Goal: Transaction & Acquisition: Purchase product/service

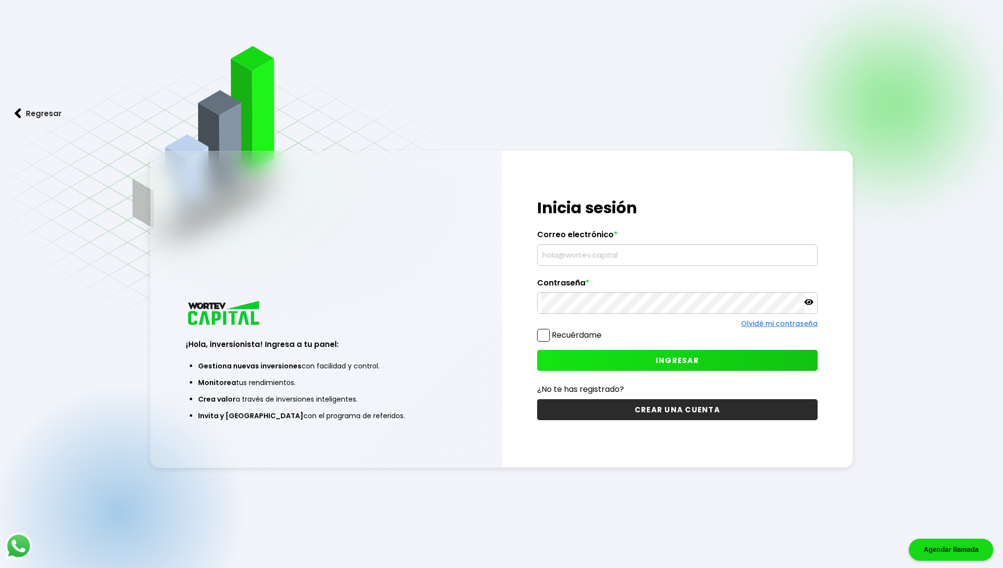
type input "[EMAIL_ADDRESS][DOMAIN_NAME]"
click at [595, 362] on button "INGRESAR" at bounding box center [677, 360] width 280 height 21
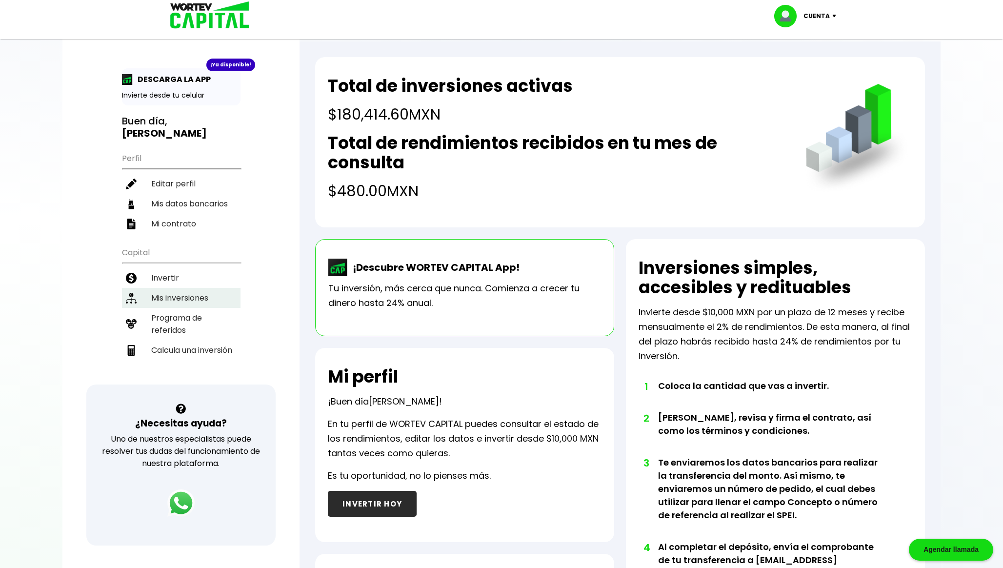
click at [204, 298] on li "Mis inversiones" at bounding box center [181, 298] width 119 height 20
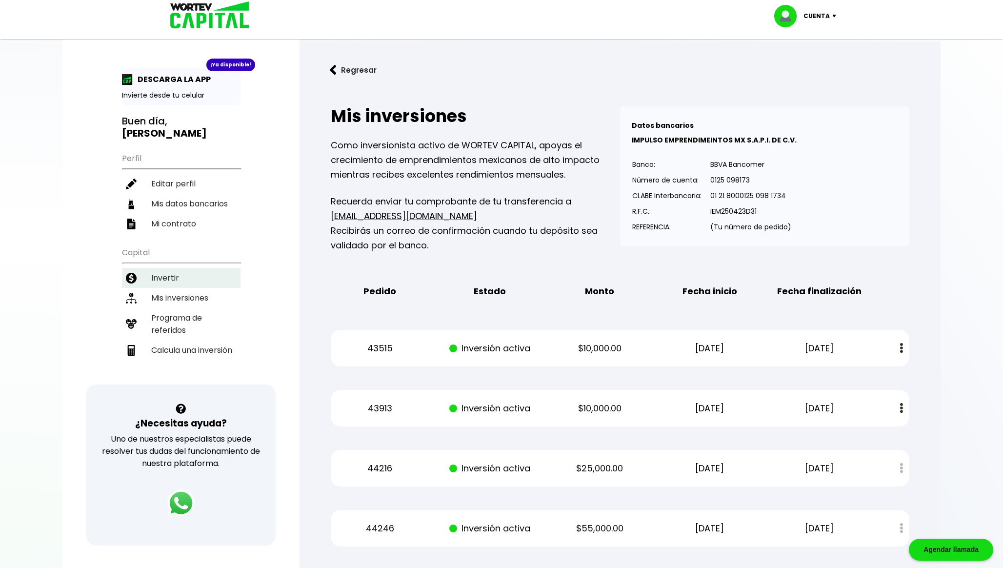
click at [192, 277] on li "Invertir" at bounding box center [181, 278] width 119 height 20
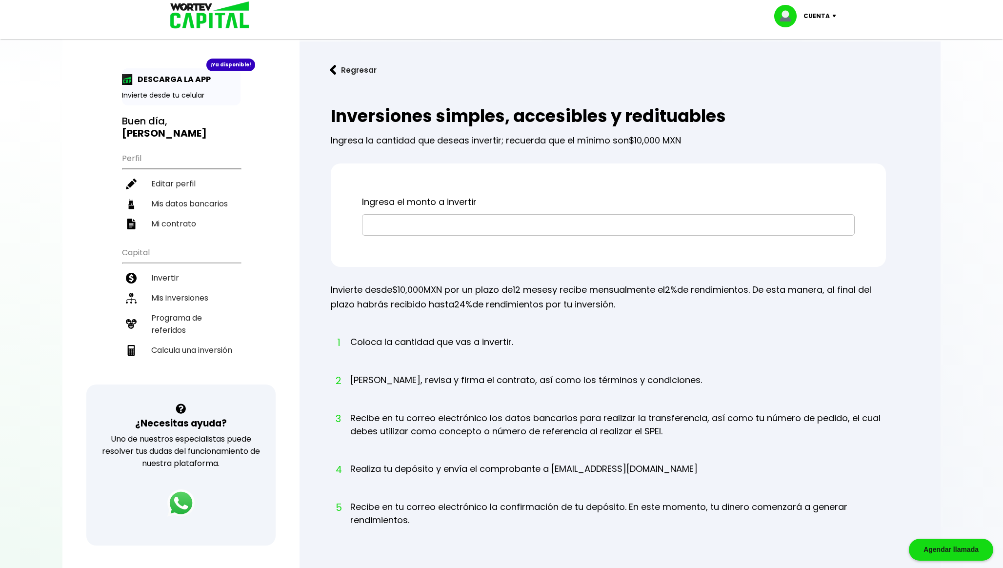
click at [449, 223] on input "text" at bounding box center [608, 225] width 484 height 20
paste input "$98,229.07"
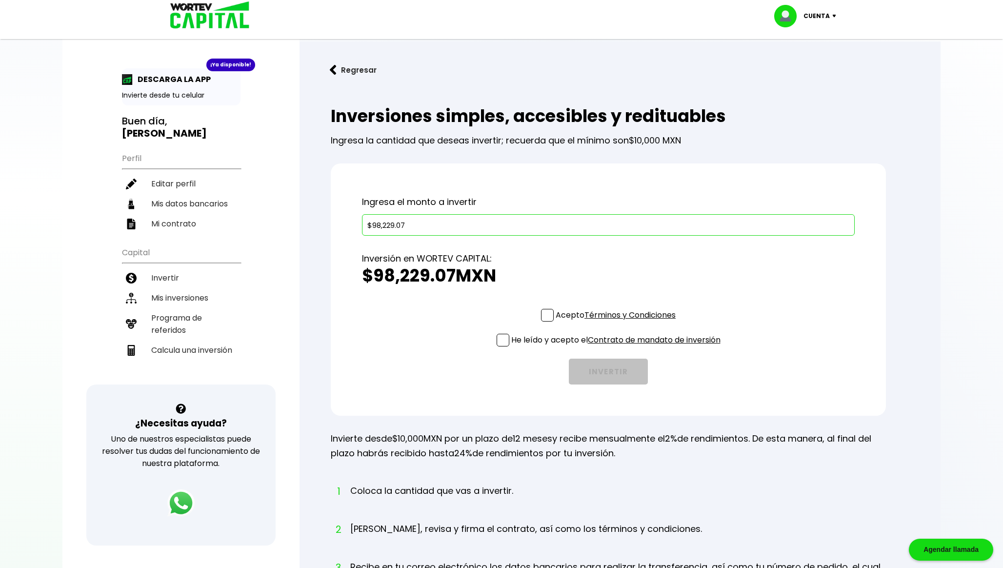
type input "$98,229.07"
click at [600, 192] on div "Ingresa el monto a invertir $98,229.07 Inversión en WORTEV CAPITAL: $98,229.07 …" at bounding box center [608, 289] width 555 height 252
click at [545, 317] on span at bounding box center [547, 315] width 13 height 13
click at [617, 322] on input "Acepto Términos y Condiciones" at bounding box center [617, 322] width 0 height 0
click at [496, 343] on span at bounding box center [502, 340] width 13 height 13
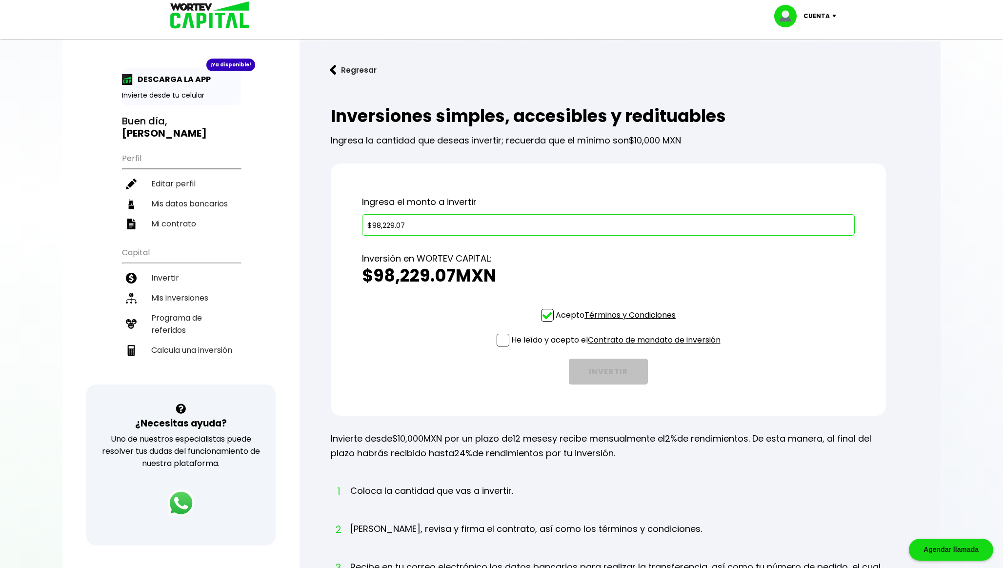
click at [617, 347] on input "He leído y acepto el Contrato de mandato de inversión" at bounding box center [617, 347] width 0 height 0
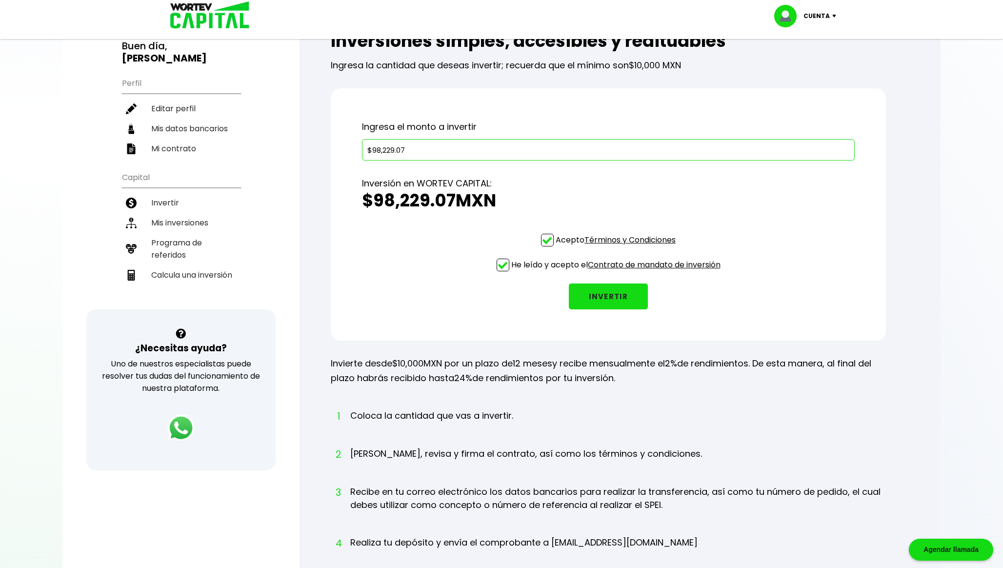
scroll to position [78, 0]
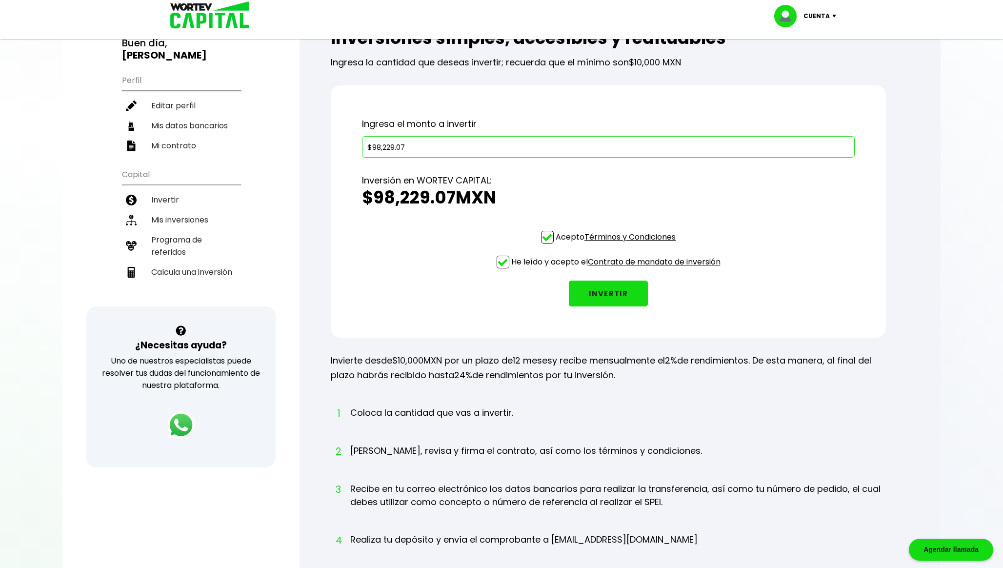
click at [607, 294] on button "INVERTIR" at bounding box center [608, 293] width 79 height 26
